Goal: Task Accomplishment & Management: Manage account settings

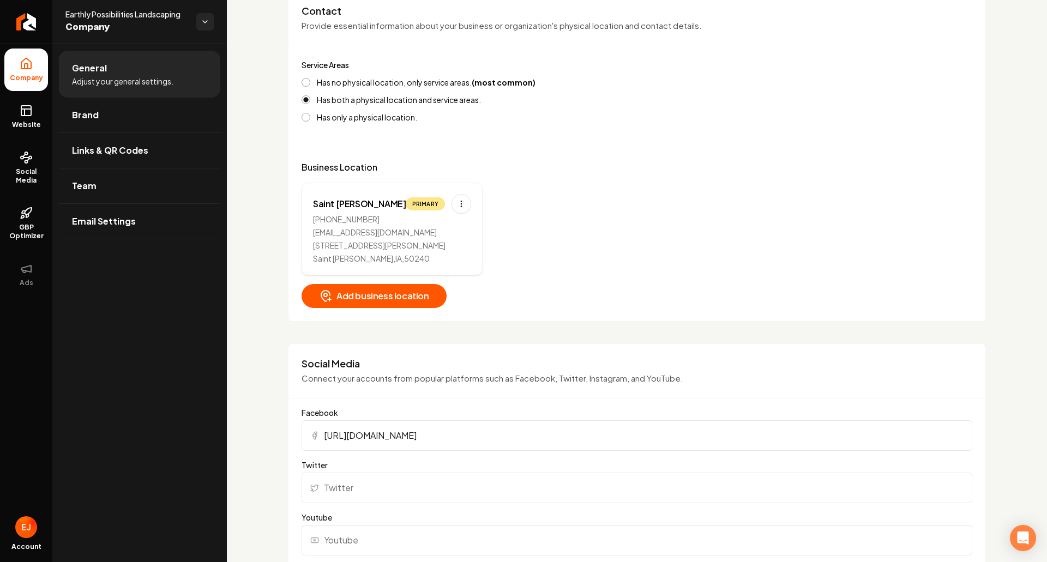
scroll to position [436, 0]
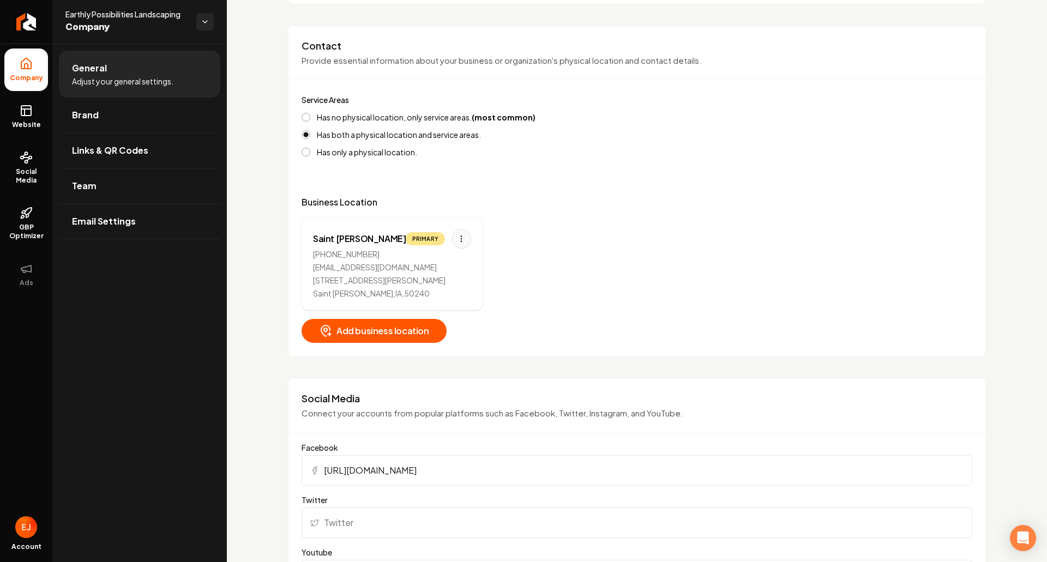
click at [452, 237] on html "Company Website Social Media GBP Optimizer Ads Account Earthly Possibilities La…" at bounding box center [523, 281] width 1047 height 562
click at [430, 261] on div "Edit" at bounding box center [421, 262] width 82 height 17
select select "**"
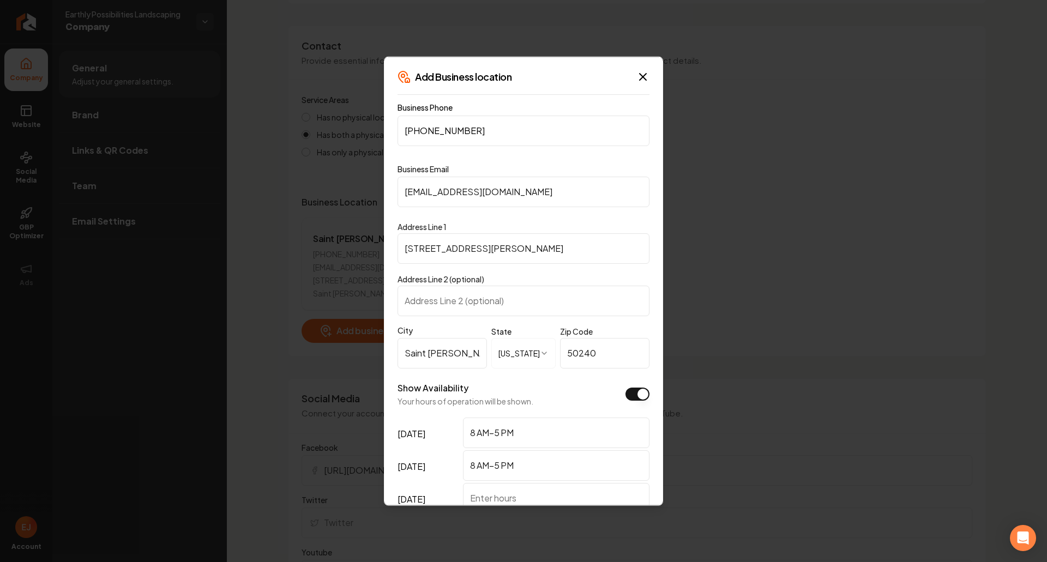
click at [352, 231] on body "Company Website Social Media GBP Optimizer Ads Account Earthly Possibilities La…" at bounding box center [523, 281] width 1047 height 562
paste input "5 Warren Lane"
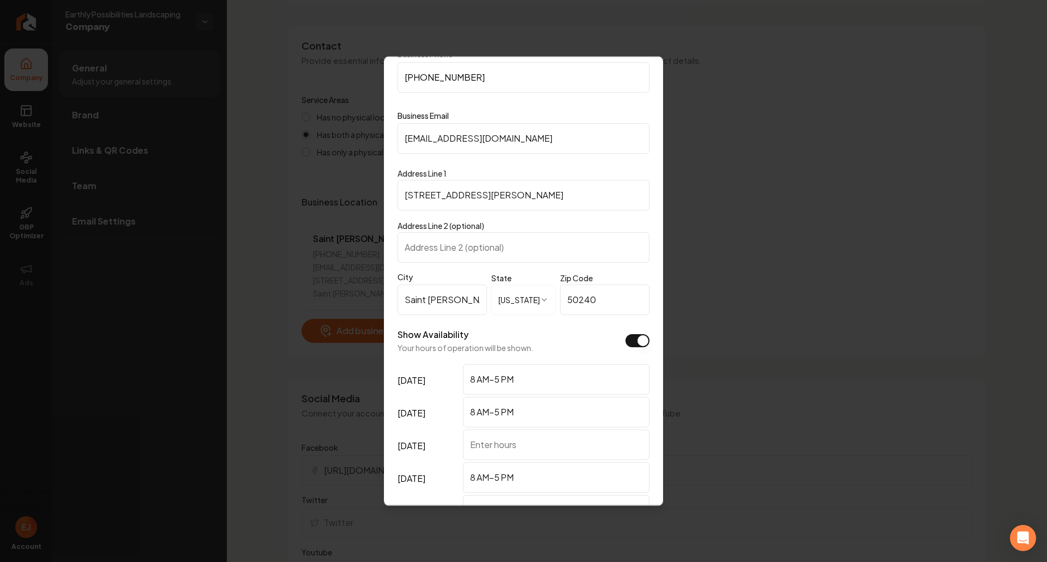
scroll to position [195, 0]
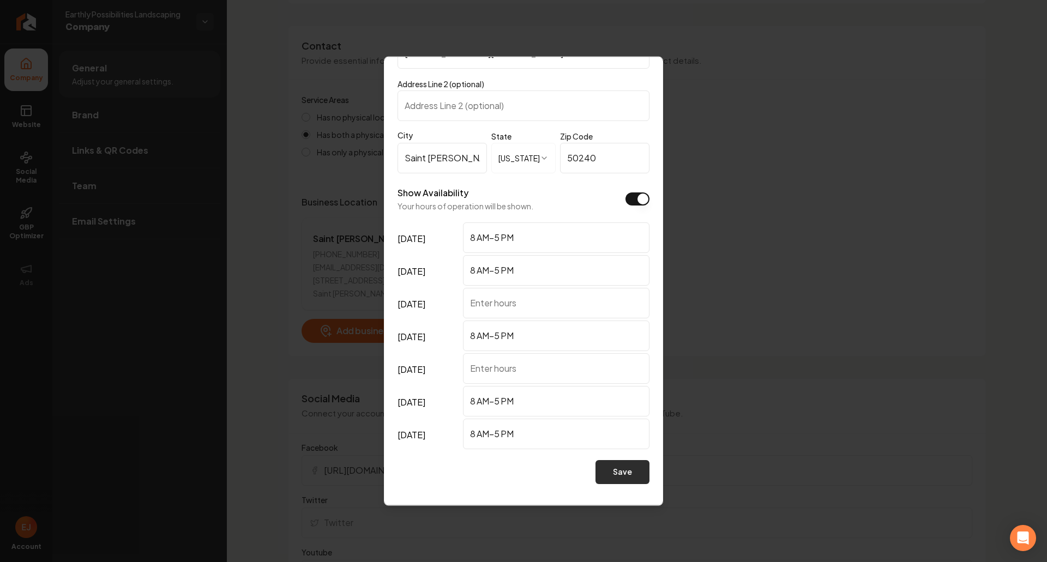
type input "2665 Warren Lane"
click at [617, 474] on button "Save" at bounding box center [623, 472] width 54 height 24
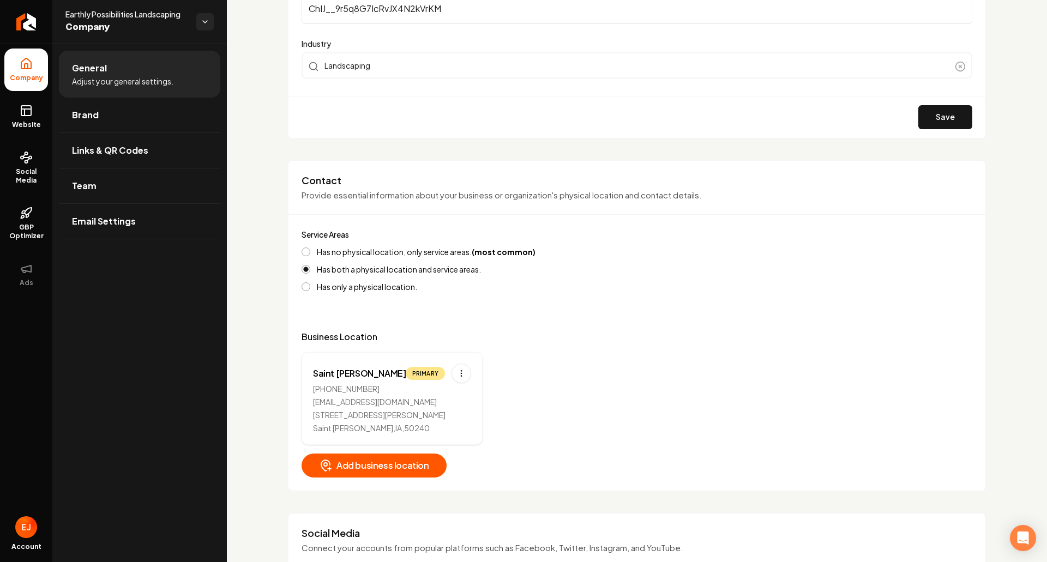
scroll to position [382, 0]
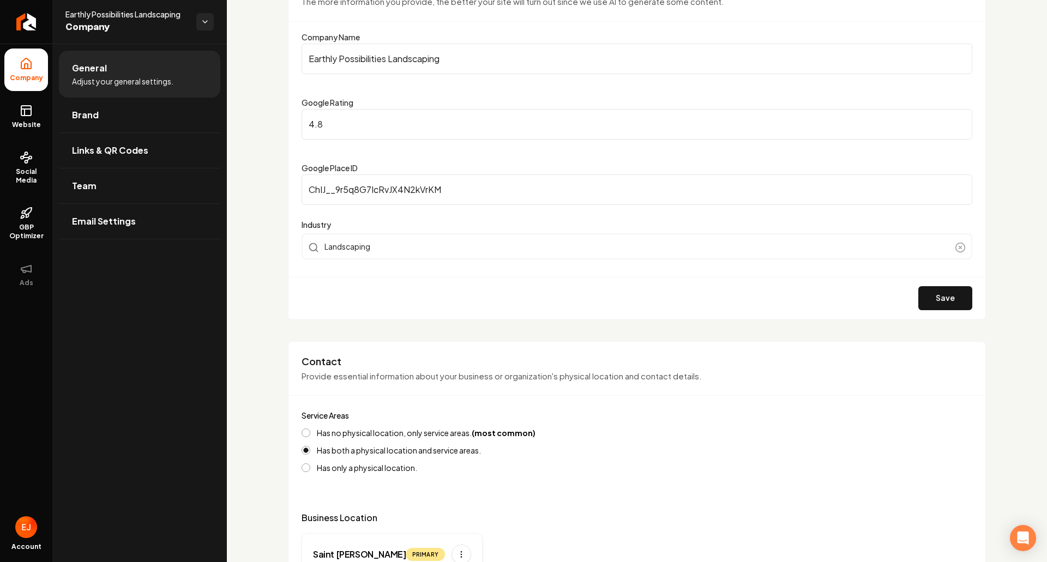
scroll to position [273, 0]
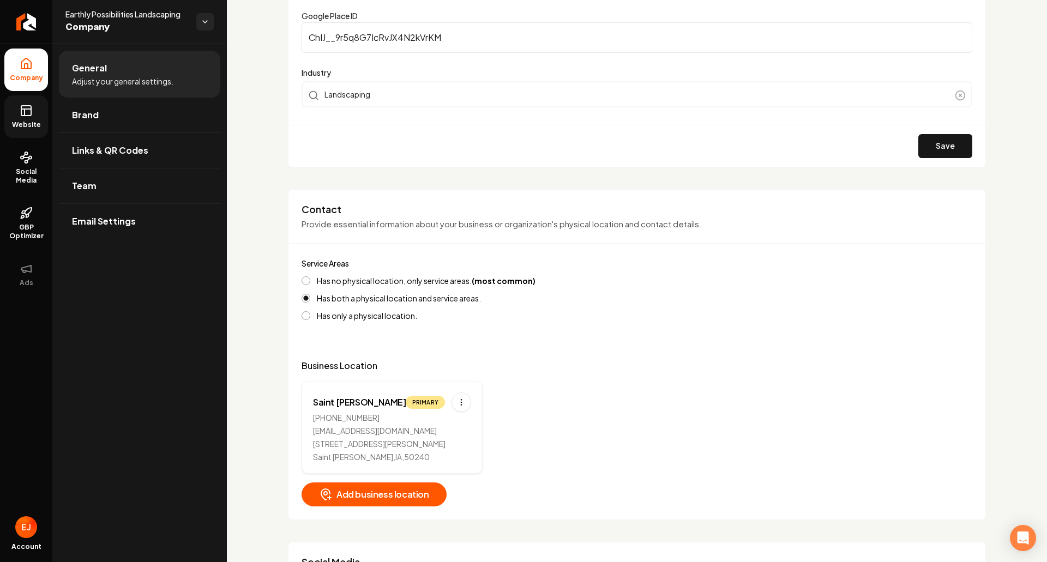
click at [27, 121] on span "Website" at bounding box center [27, 125] width 38 height 9
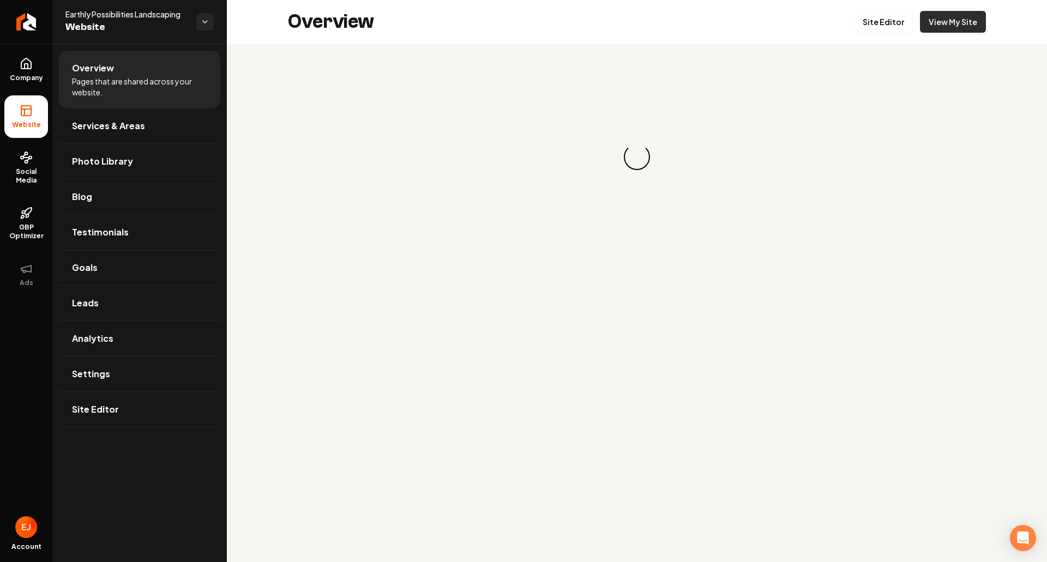
click at [961, 25] on link "View My Site" at bounding box center [953, 22] width 66 height 22
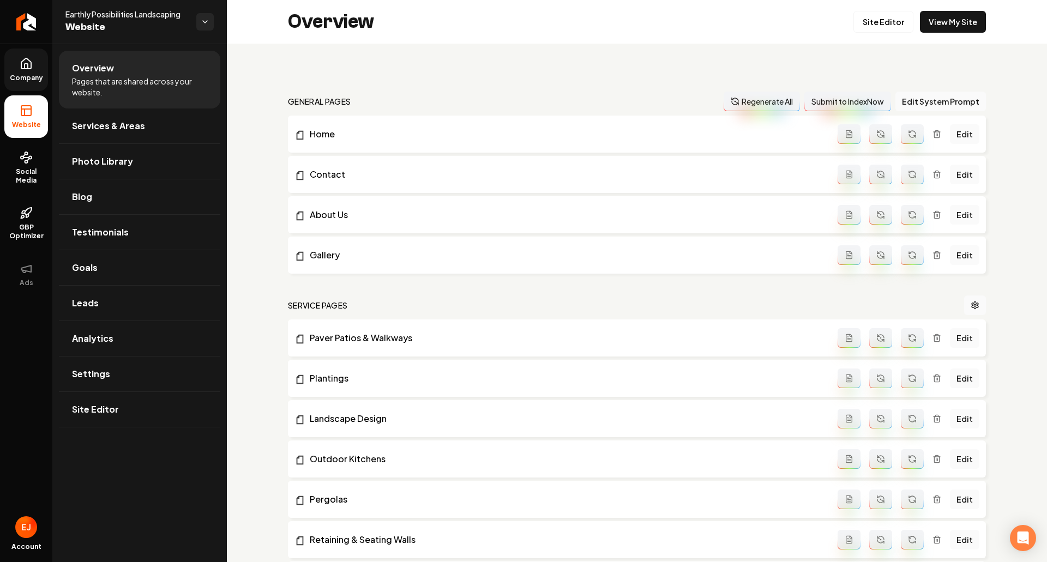
click at [30, 71] on link "Company" at bounding box center [26, 70] width 44 height 43
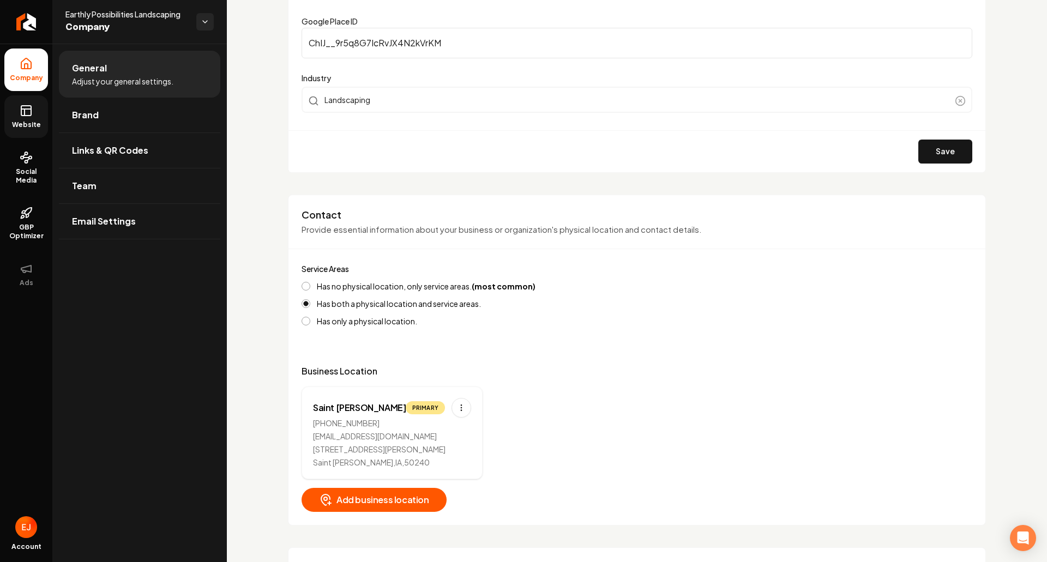
scroll to position [273, 0]
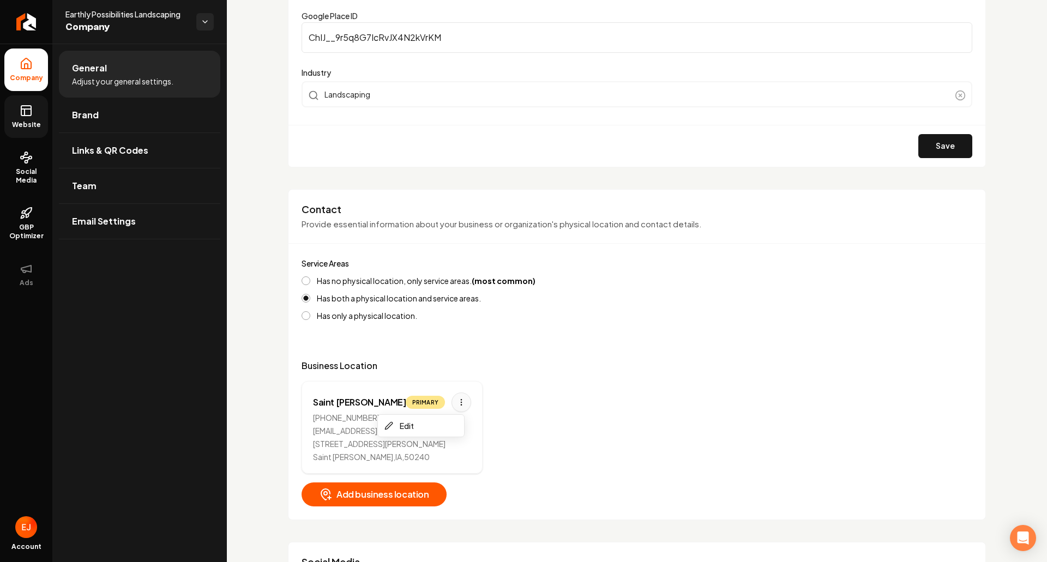
click at [450, 402] on html "Company Website Social Media GBP Optimizer Ads Account Earthly Possibilities La…" at bounding box center [523, 281] width 1047 height 562
click at [427, 424] on div "Edit" at bounding box center [421, 425] width 82 height 17
select select "**"
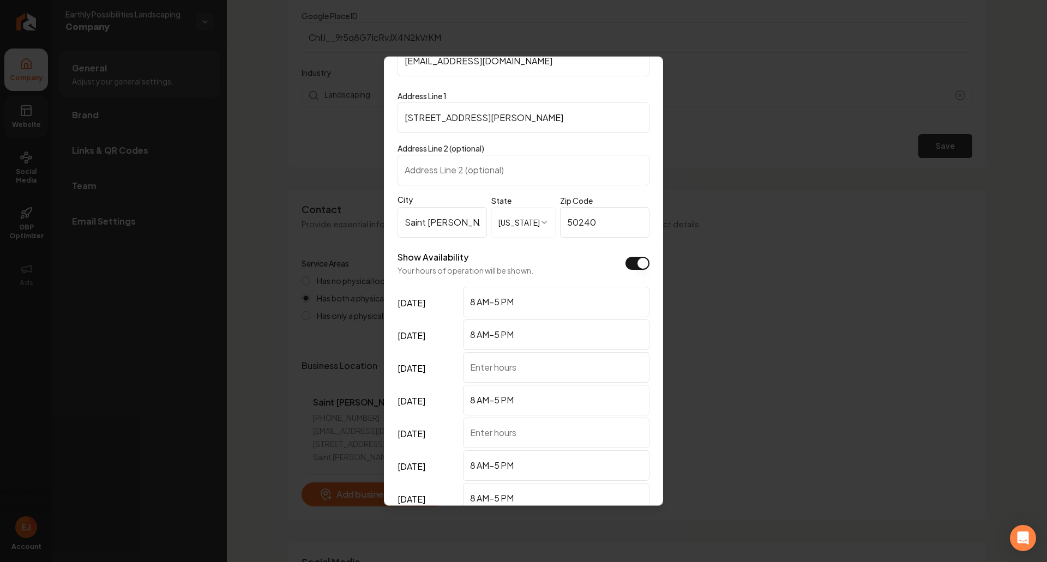
scroll to position [0, 0]
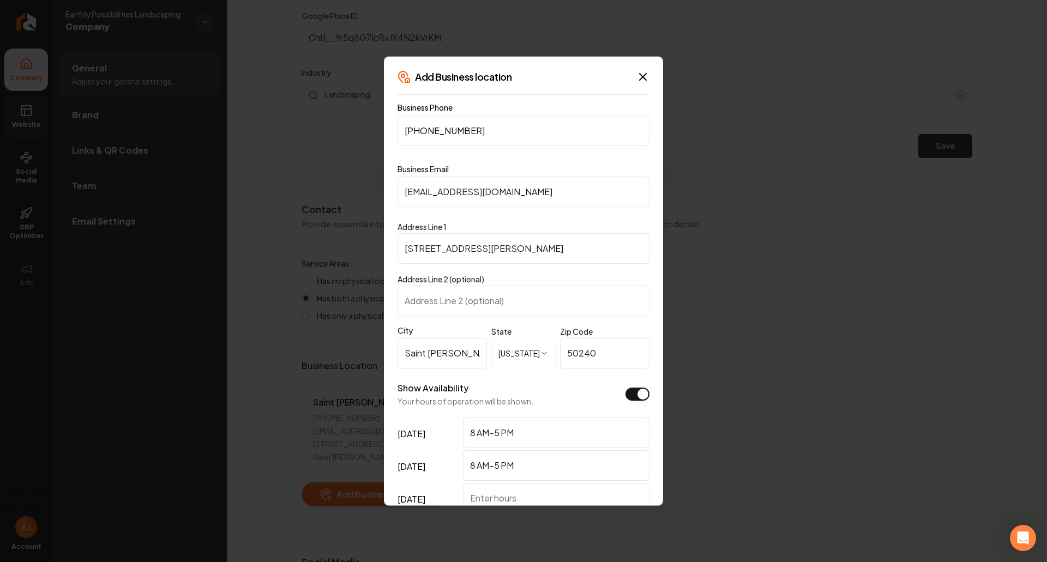
click at [422, 252] on input "[STREET_ADDRESS][PERSON_NAME]" at bounding box center [524, 248] width 252 height 31
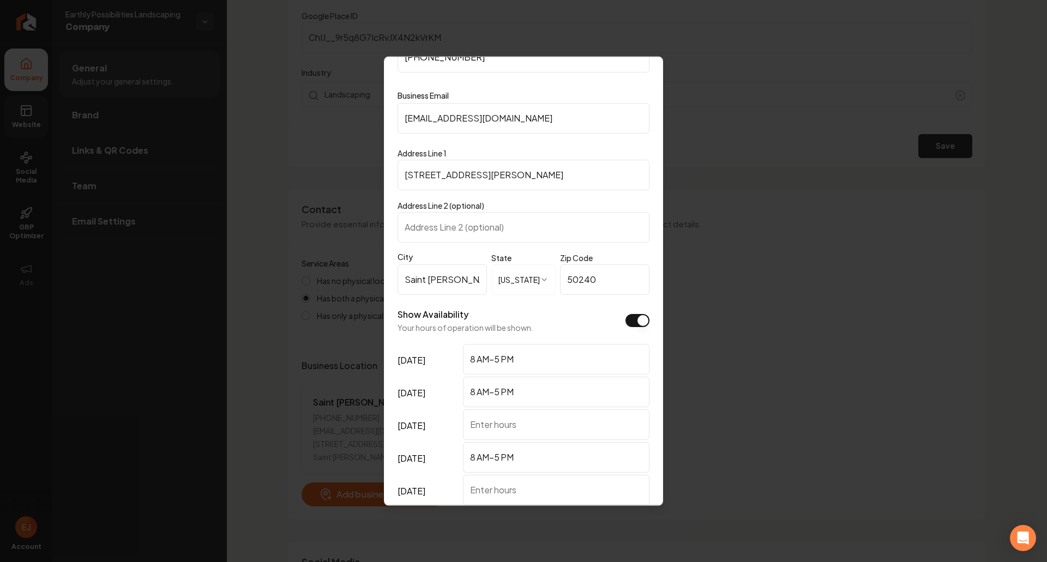
scroll to position [195, 0]
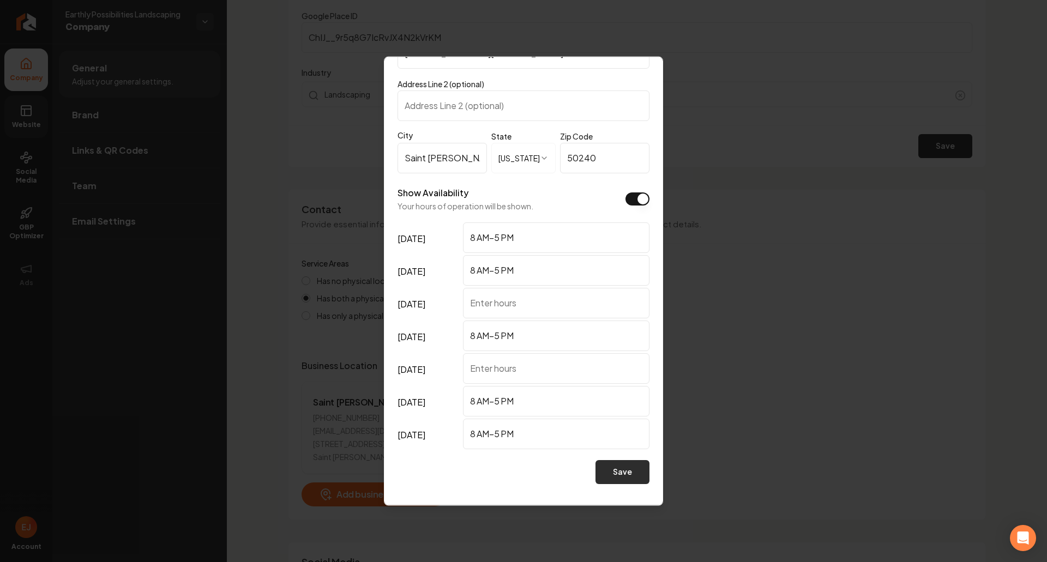
type input "[STREET_ADDRESS][PERSON_NAME]"
click at [609, 478] on button "Save" at bounding box center [623, 472] width 54 height 24
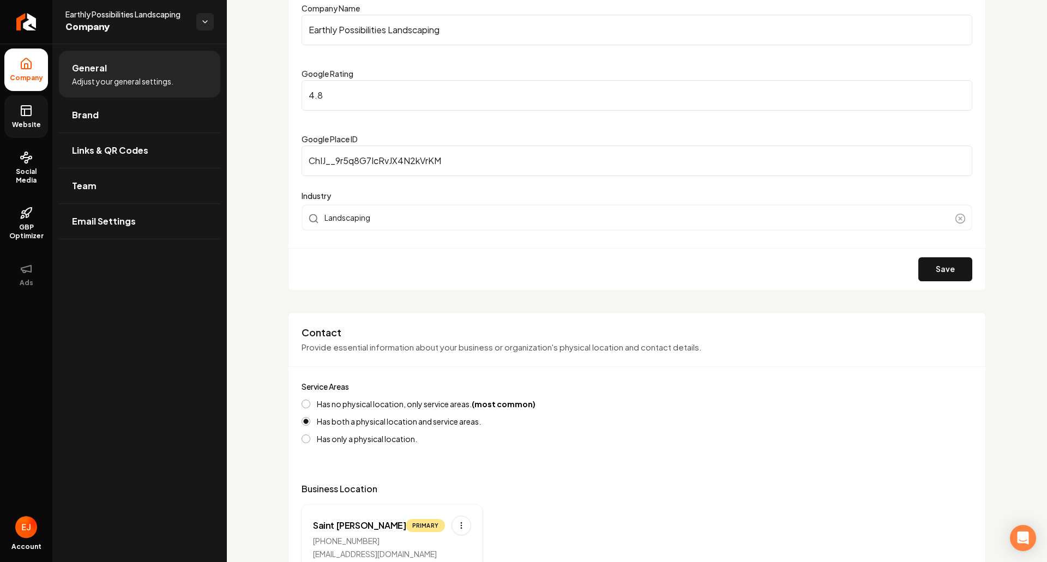
scroll to position [0, 0]
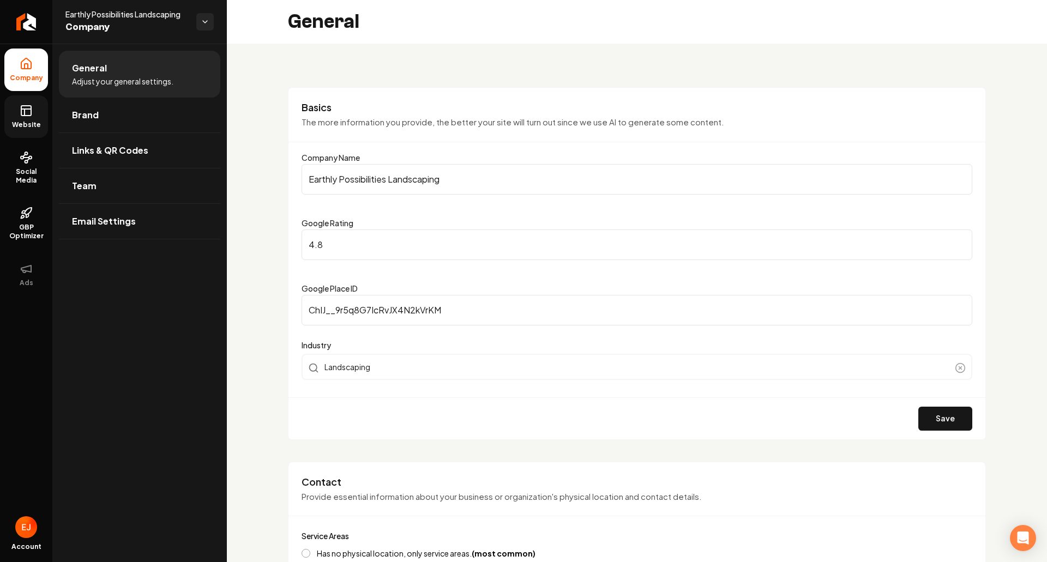
drag, startPoint x: 476, startPoint y: 191, endPoint x: 254, endPoint y: 196, distance: 222.6
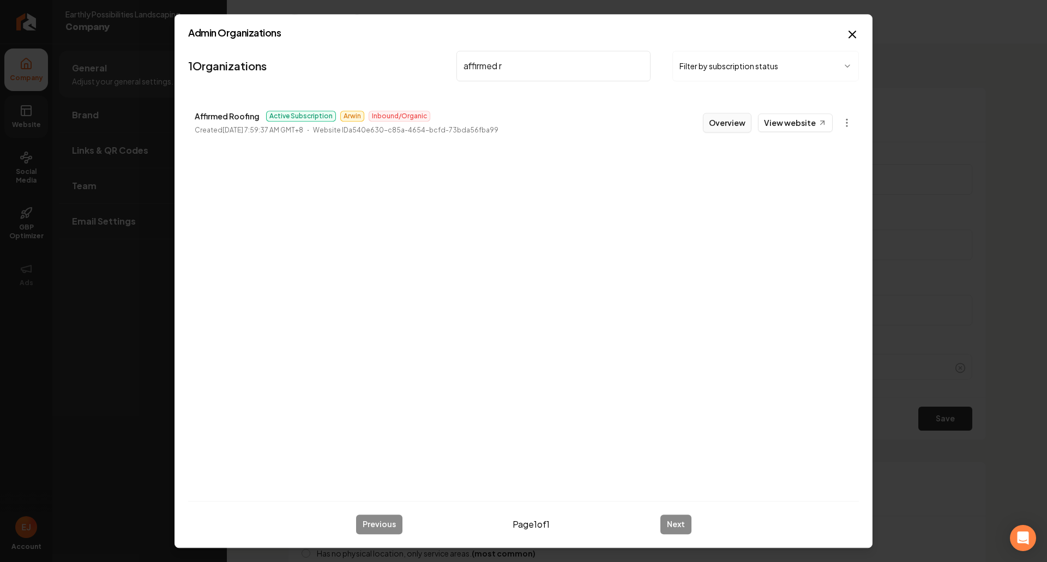
type input "affirmed r"
click at [727, 122] on button "Overview" at bounding box center [727, 123] width 49 height 20
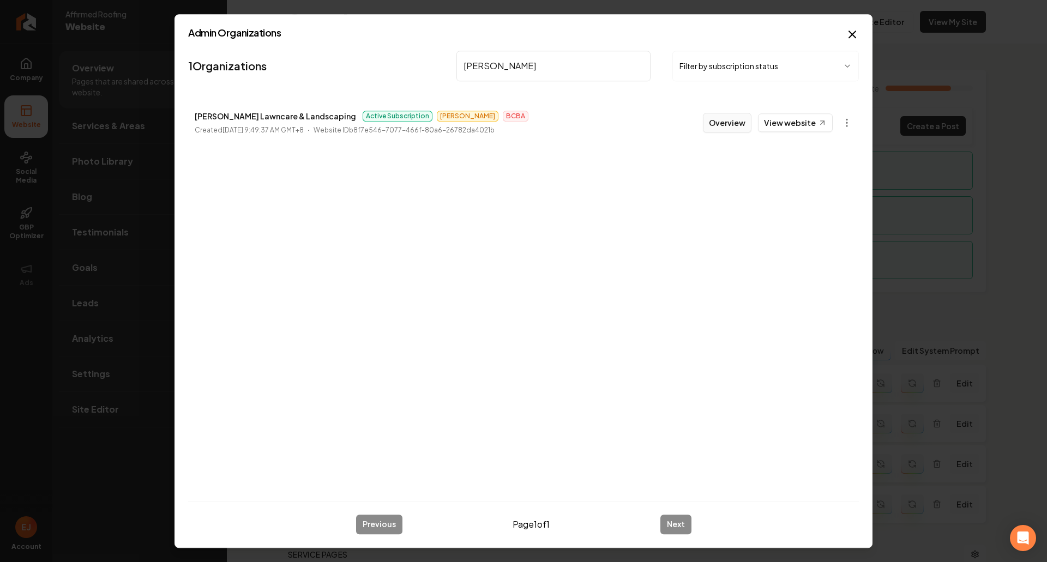
type input "[PERSON_NAME]"
click at [725, 125] on button "Overview" at bounding box center [727, 123] width 49 height 20
type input "[PERSON_NAME]"
click at [736, 128] on button "Overview" at bounding box center [727, 123] width 49 height 20
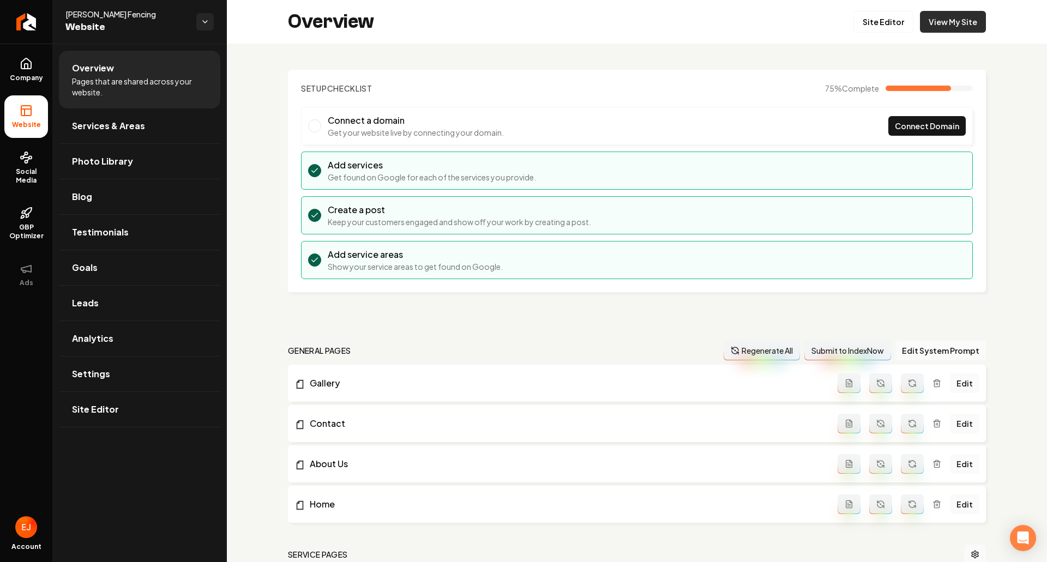
click at [929, 31] on link "View My Site" at bounding box center [953, 22] width 66 height 22
click at [104, 128] on span "Services & Areas" at bounding box center [108, 125] width 73 height 13
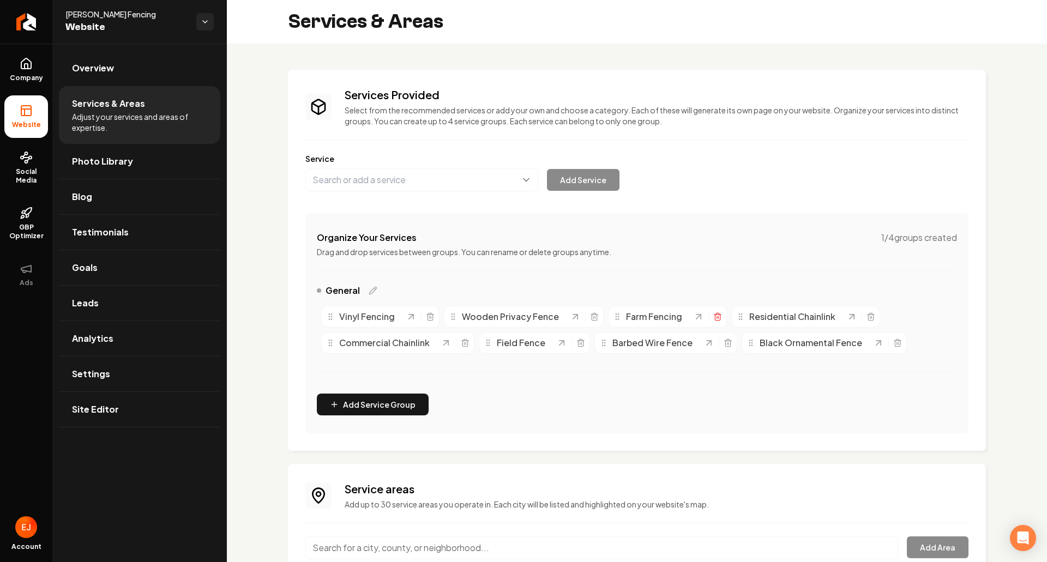
click at [717, 317] on line "Main content area" at bounding box center [717, 317] width 0 height 2
click at [715, 321] on icon "Main content area" at bounding box center [717, 318] width 5 height 6
